Goal: Transaction & Acquisition: Subscribe to service/newsletter

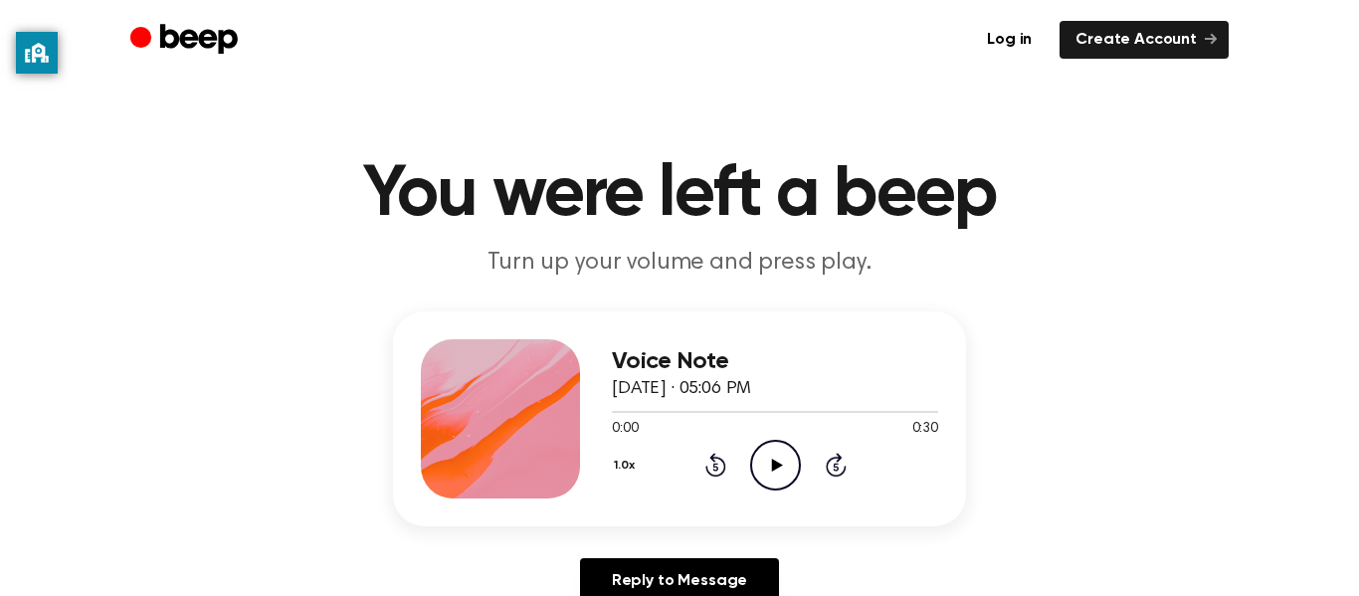
click at [775, 463] on icon at bounding box center [776, 465] width 11 height 13
click at [285, 257] on header "You were left a beep Turn up your volume and press play." at bounding box center [679, 219] width 1311 height 120
click at [180, 277] on header "You were left a beep Turn up your volume and press play." at bounding box center [679, 219] width 1311 height 120
click at [140, 36] on circle "Beep" at bounding box center [140, 36] width 21 height 21
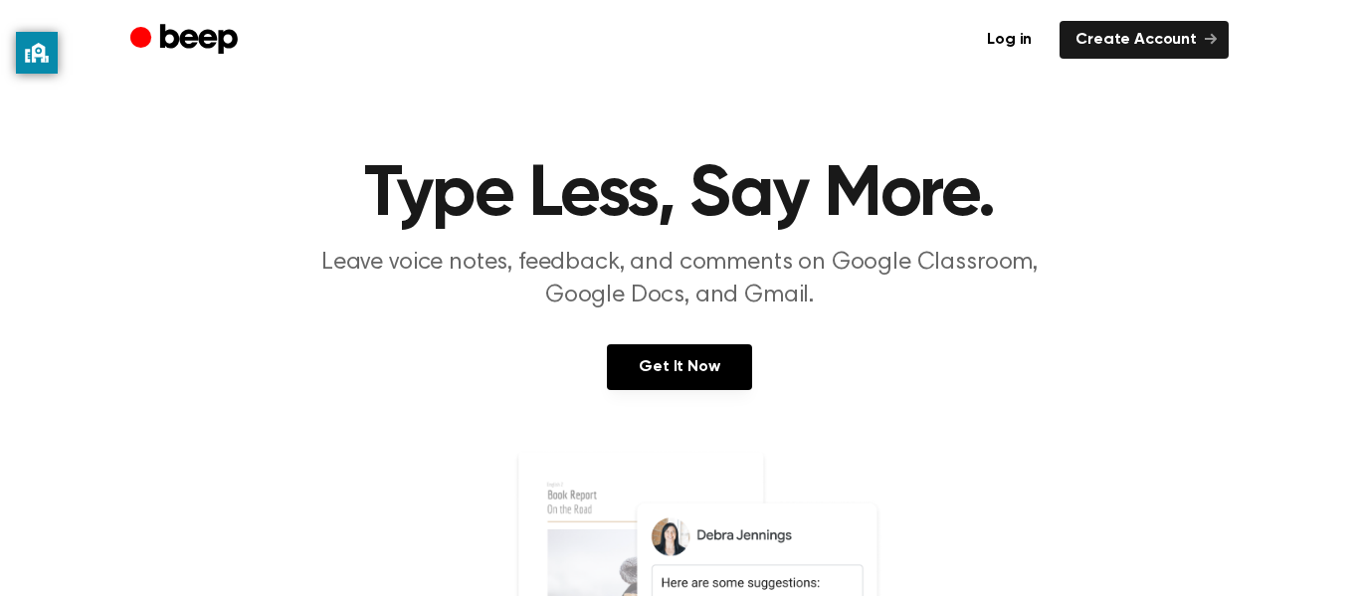
click at [150, 44] on icon "Beep" at bounding box center [186, 40] width 112 height 39
click at [130, 41] on icon "Beep" at bounding box center [186, 40] width 112 height 39
click at [1201, 32] on link "Create Account" at bounding box center [1143, 40] width 169 height 38
